Goal: Information Seeking & Learning: Understand process/instructions

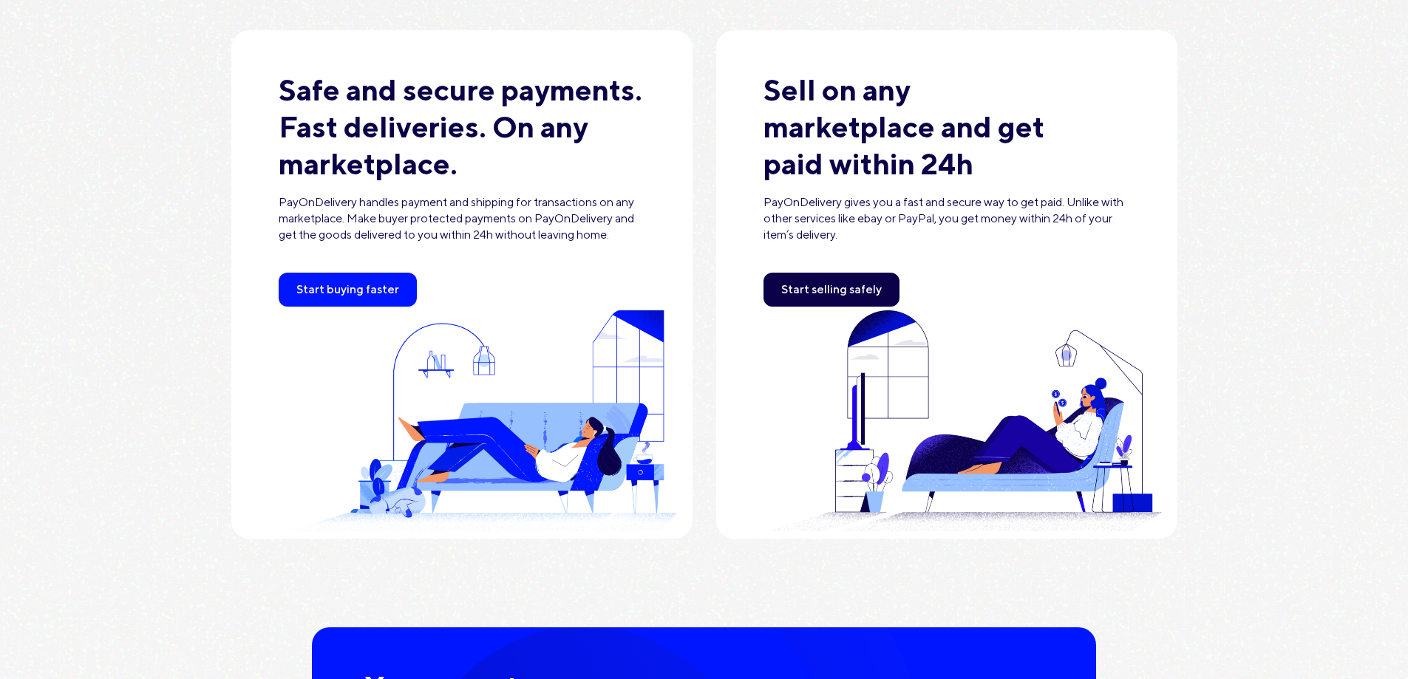
scroll to position [517, 0]
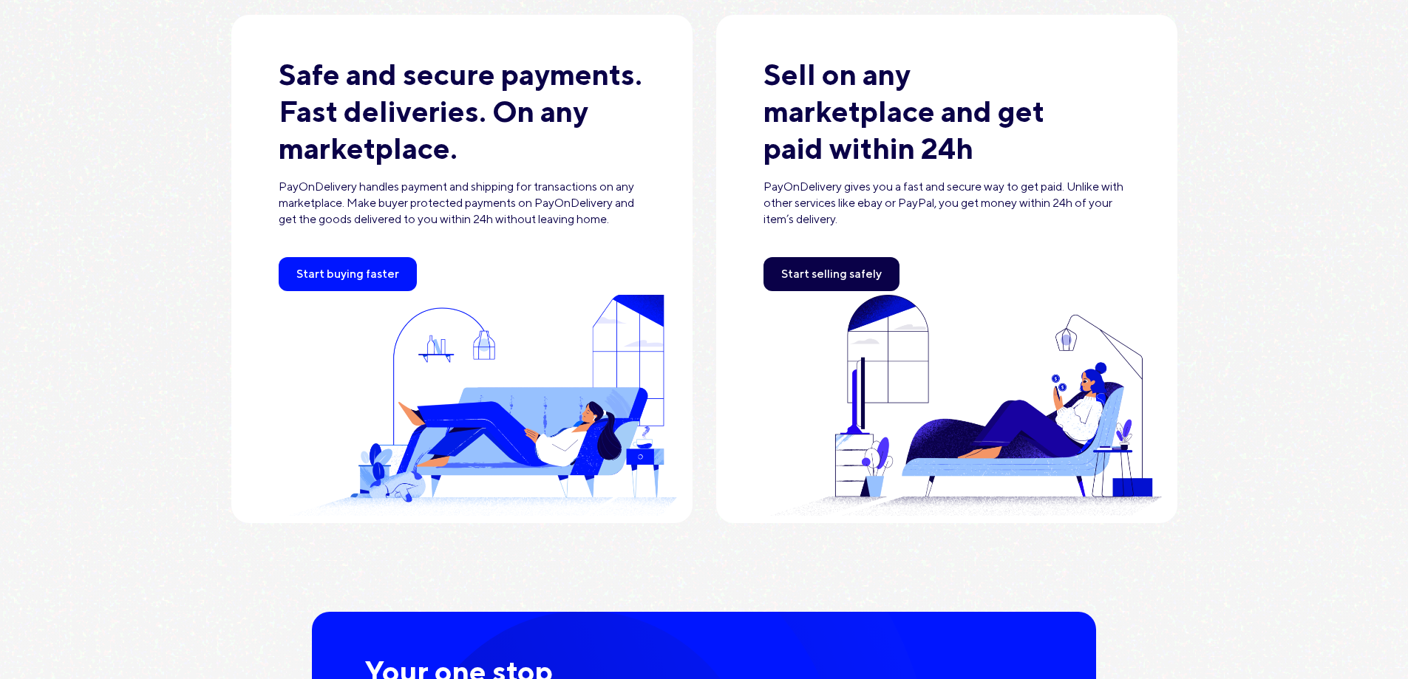
click at [1292, 286] on div "Safe and secure payments. Fast deliveries. On any marketplace. PayOnDelivery ha…" at bounding box center [704, 450] width 1408 height 989
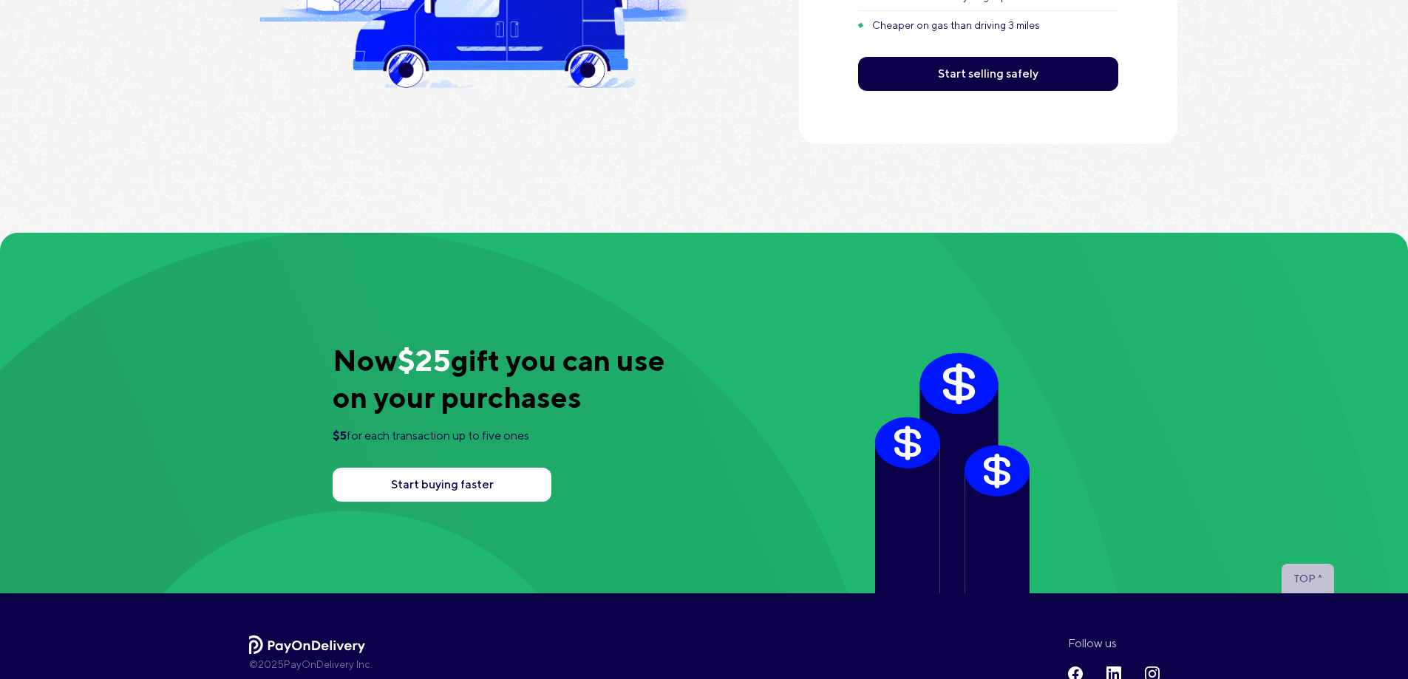
scroll to position [2617, 0]
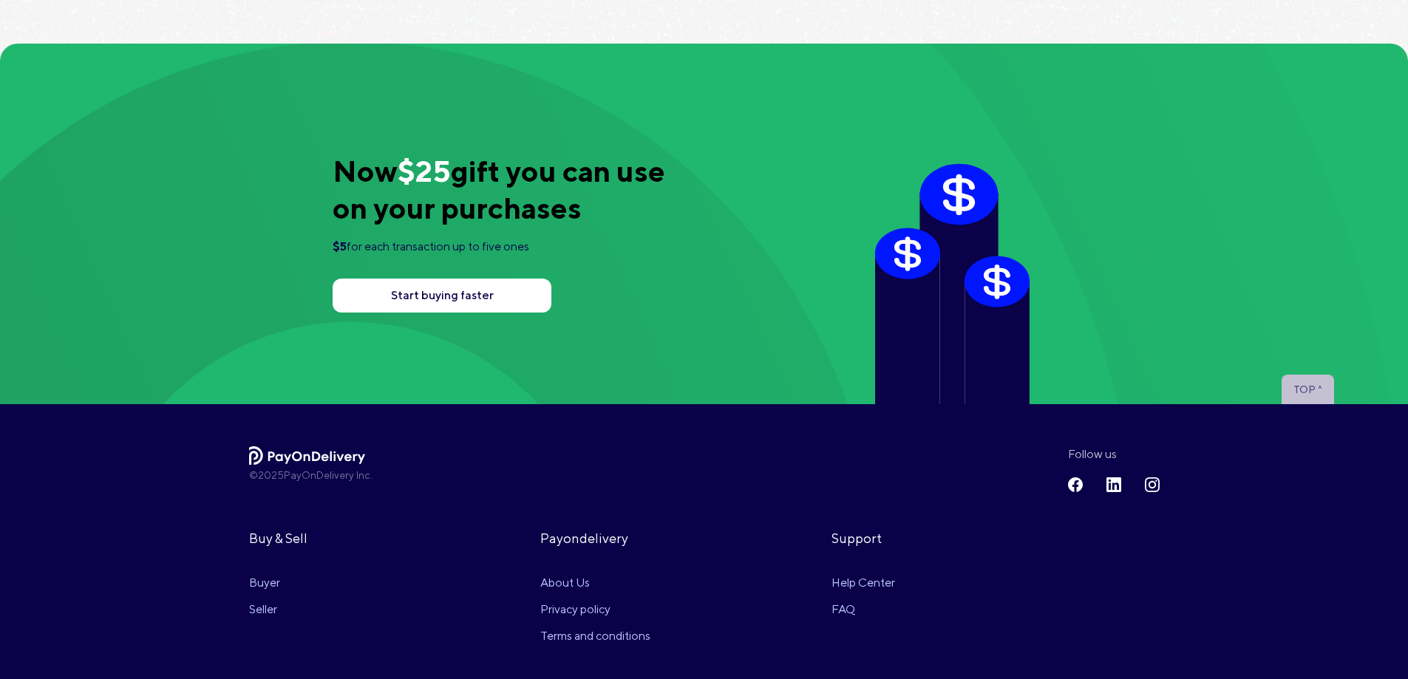
click at [579, 584] on link "About Us" at bounding box center [613, 583] width 146 height 27
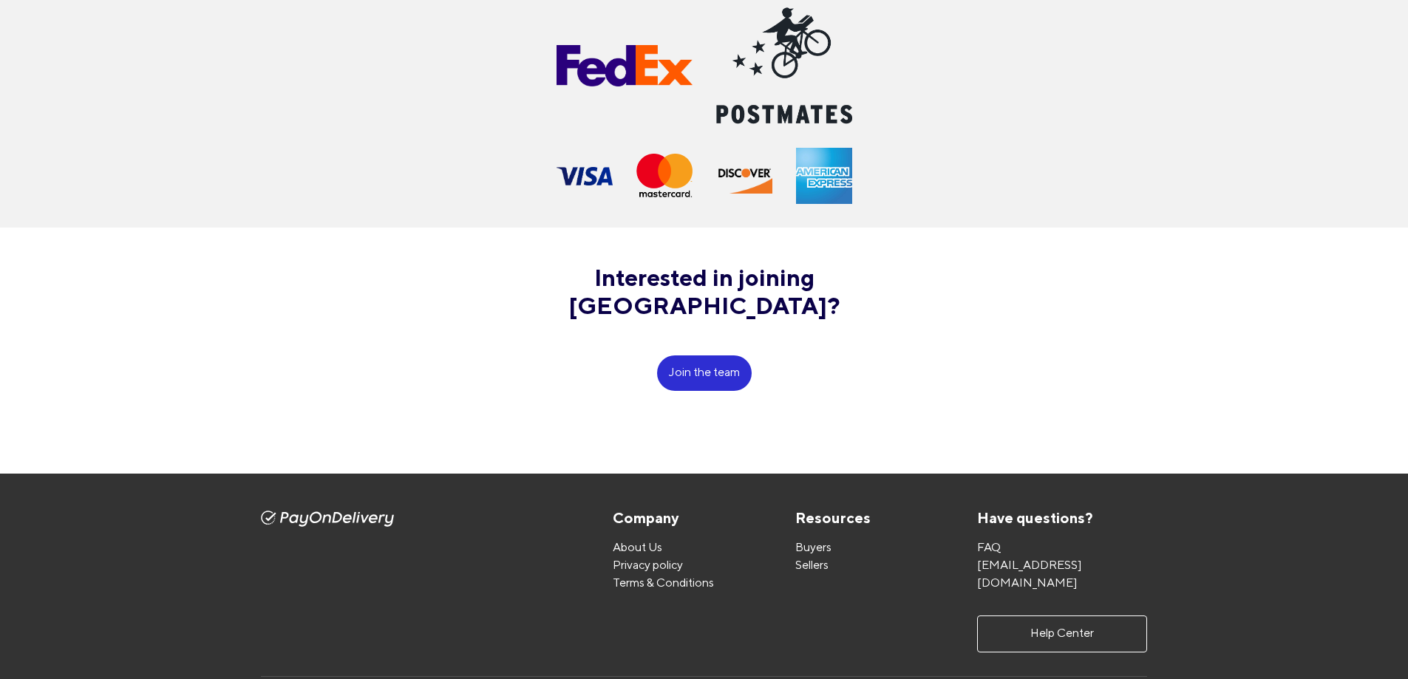
scroll to position [986, 0]
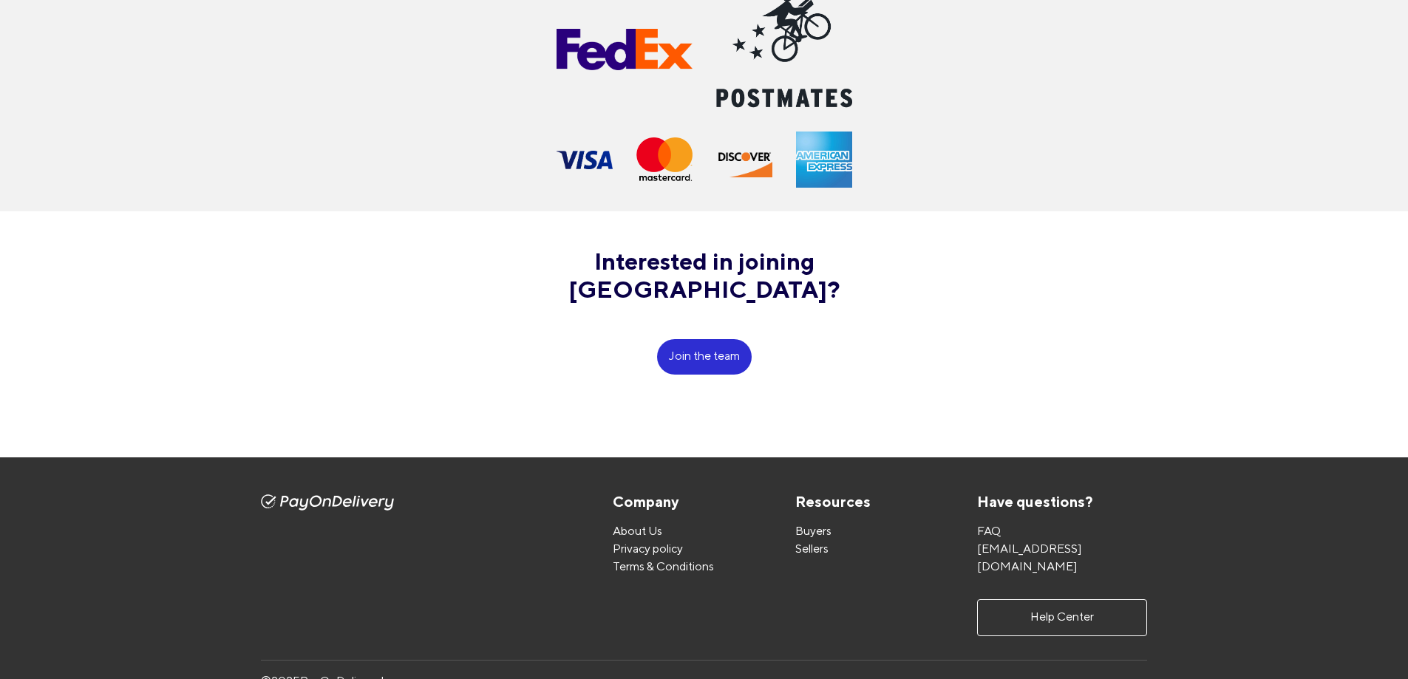
click at [879, 351] on div "Interested in joining [GEOGRAPHIC_DATA]? Join the team" at bounding box center [704, 310] width 1408 height 199
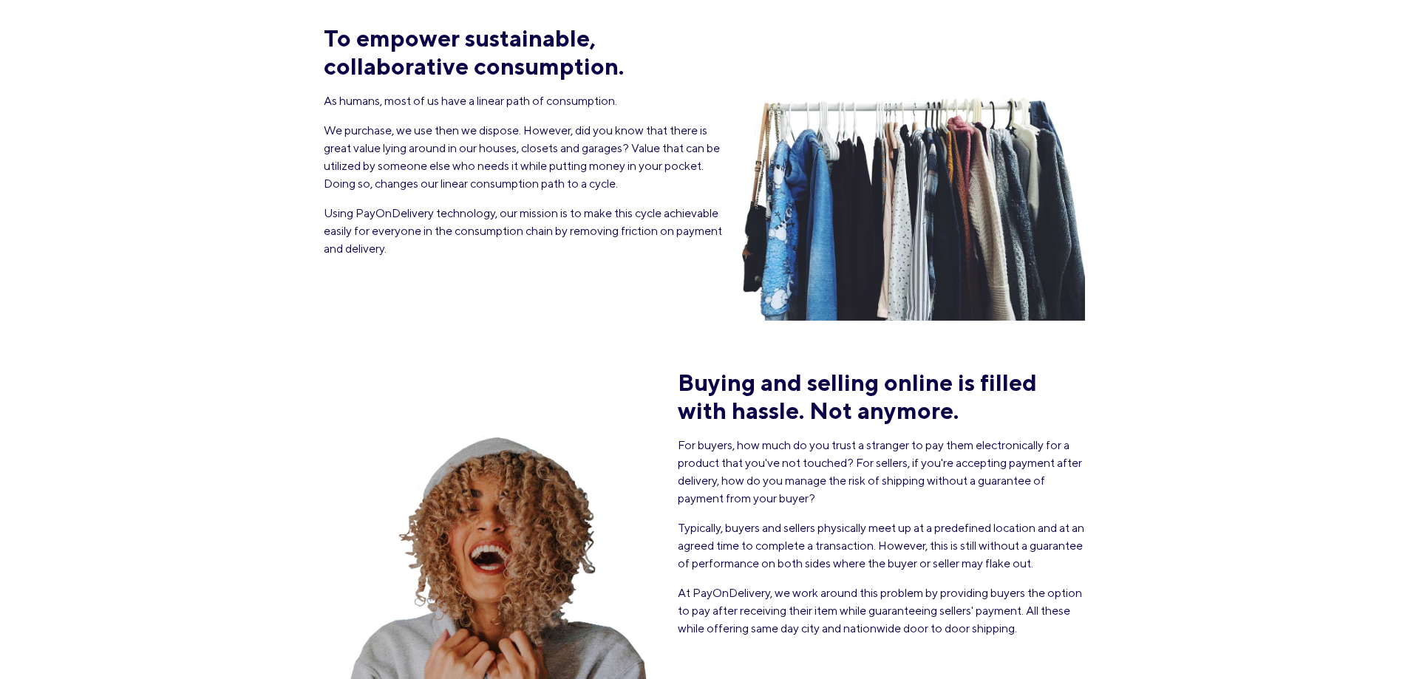
scroll to position [0, 0]
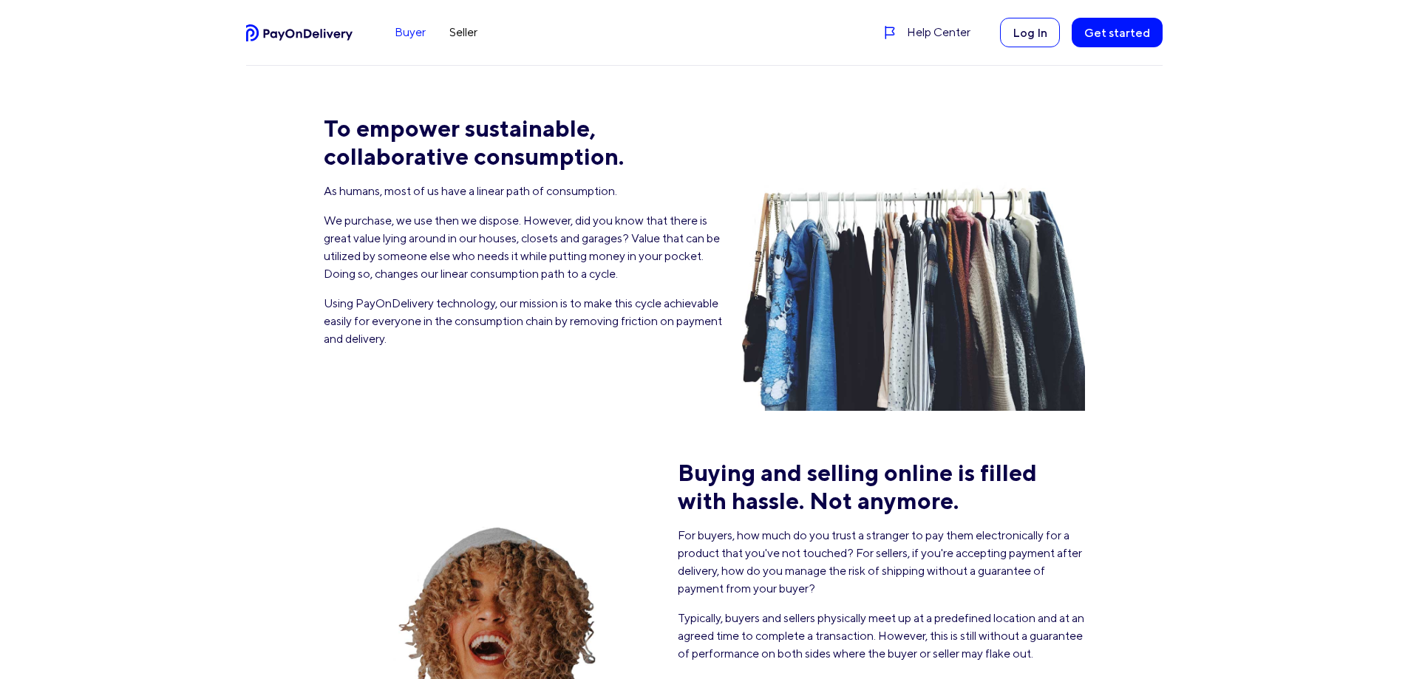
click at [403, 28] on link "Buyer" at bounding box center [410, 33] width 55 height 24
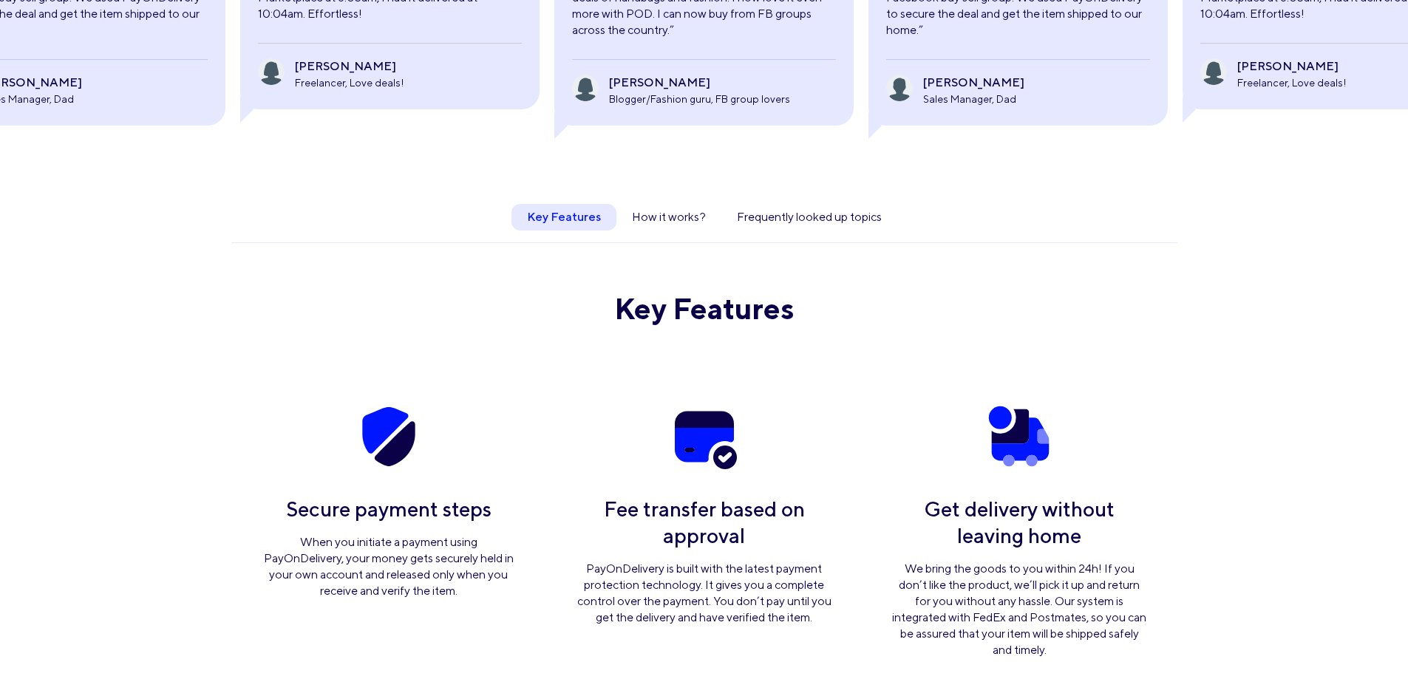
scroll to position [813, 0]
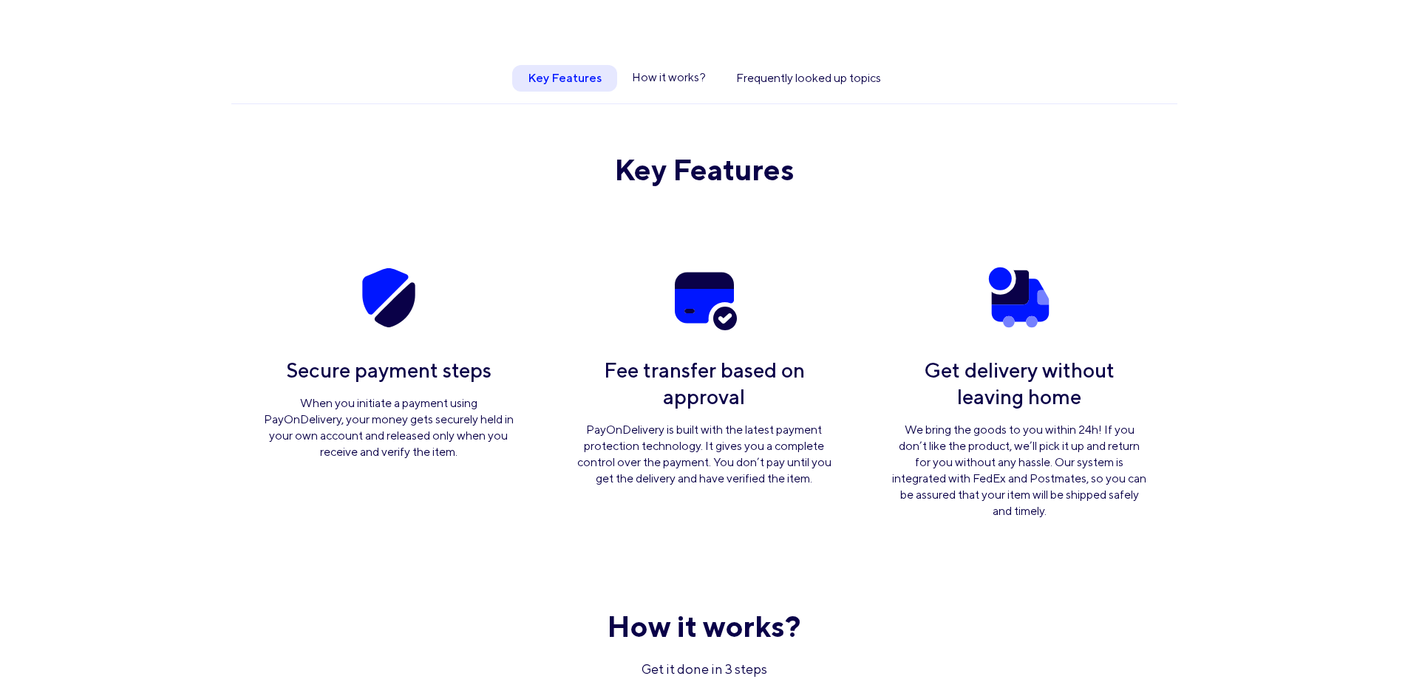
click at [687, 75] on link "How it works?" at bounding box center [668, 78] width 103 height 27
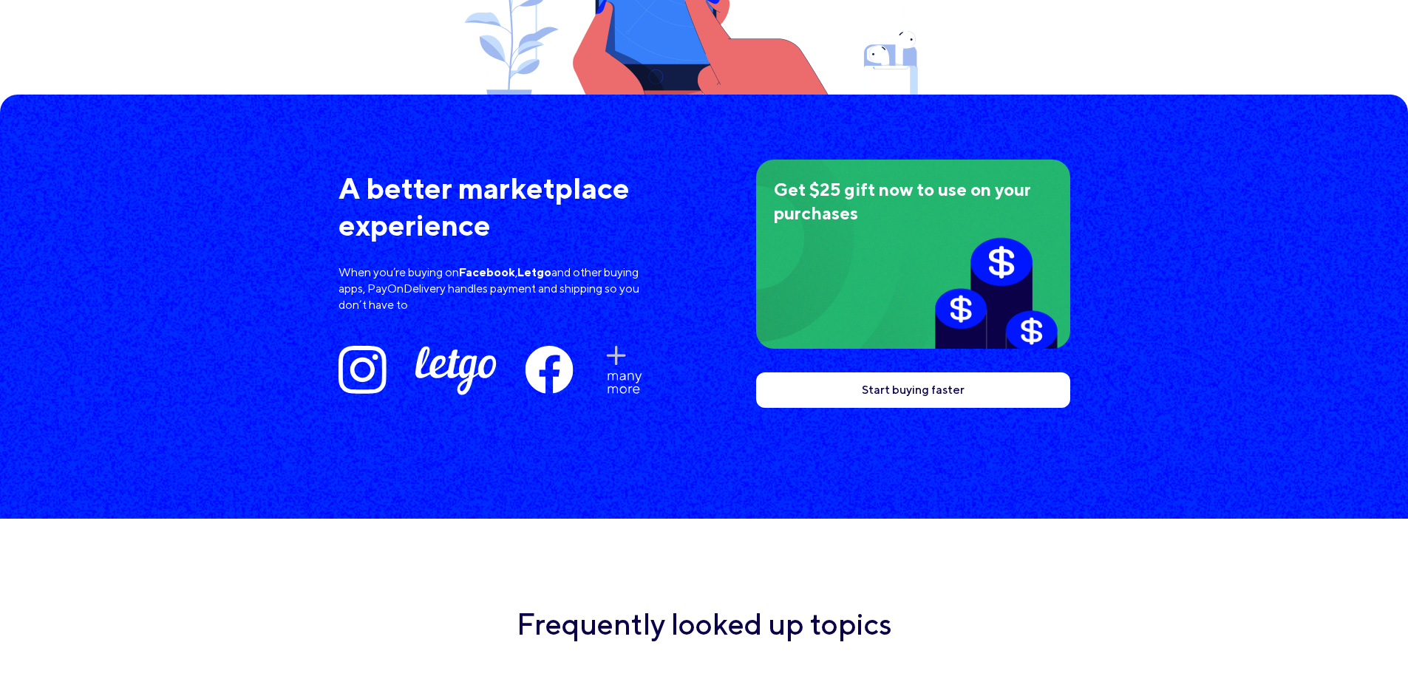
scroll to position [3120, 0]
